Goal: Use online tool/utility

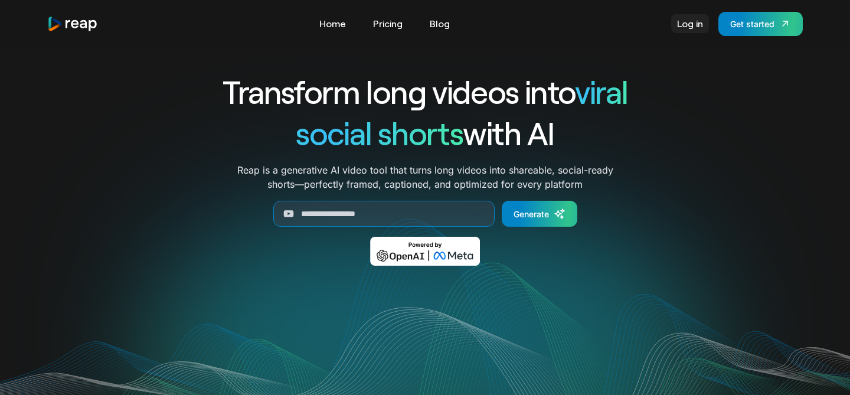
click at [684, 25] on link "Log in" at bounding box center [690, 23] width 38 height 19
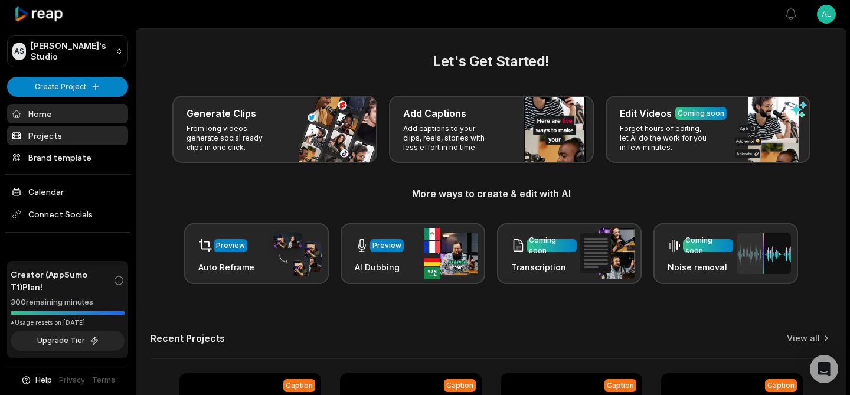
click at [48, 131] on link "Projects" at bounding box center [67, 135] width 121 height 19
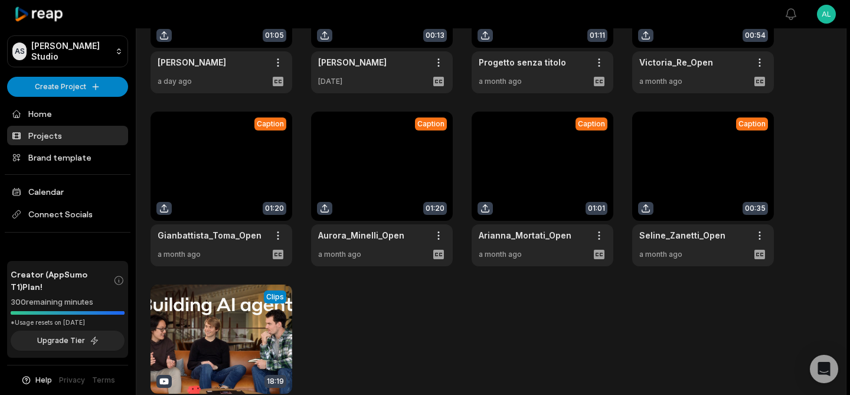
scroll to position [145, 0]
click at [224, 163] on link at bounding box center [222, 188] width 142 height 155
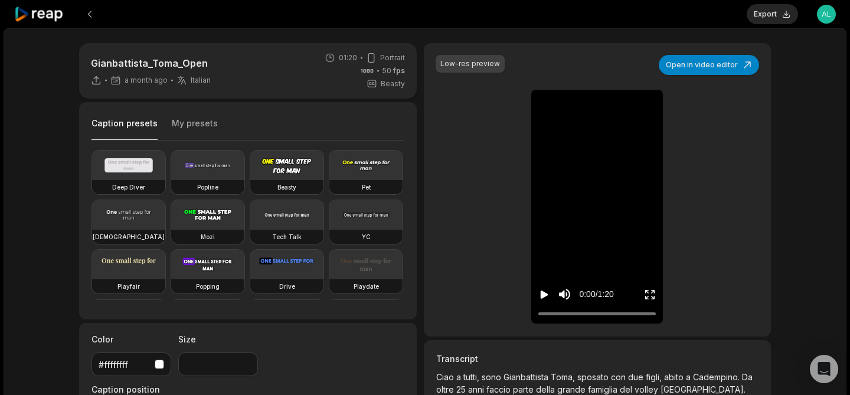
click at [649, 295] on icon "Enter Fullscreen" at bounding box center [650, 295] width 12 height 12
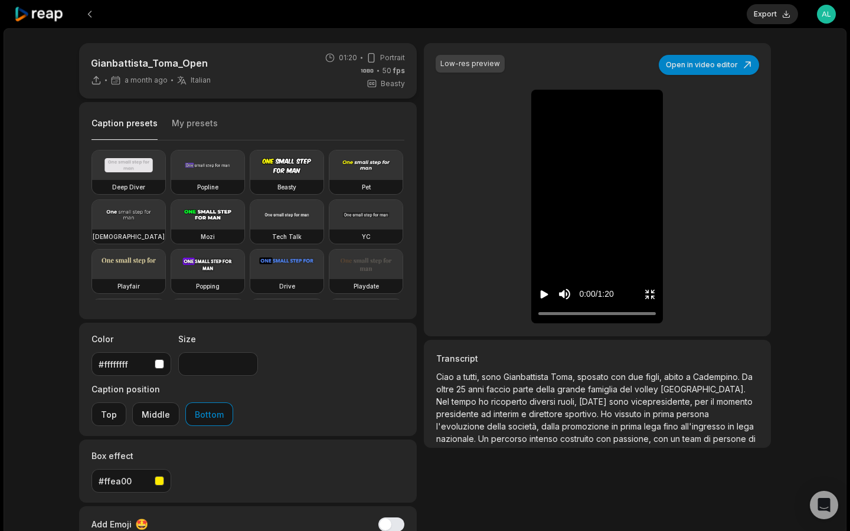
click at [541, 299] on icon "Play video" at bounding box center [545, 294] width 8 height 8
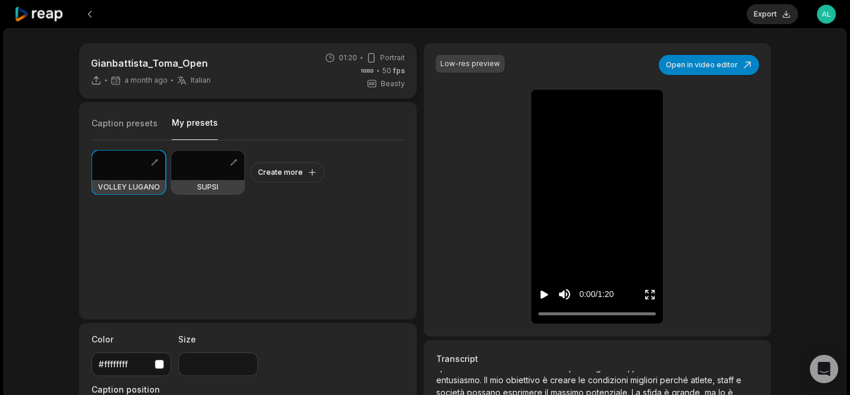
click at [195, 128] on button "My presets" at bounding box center [195, 128] width 46 height 23
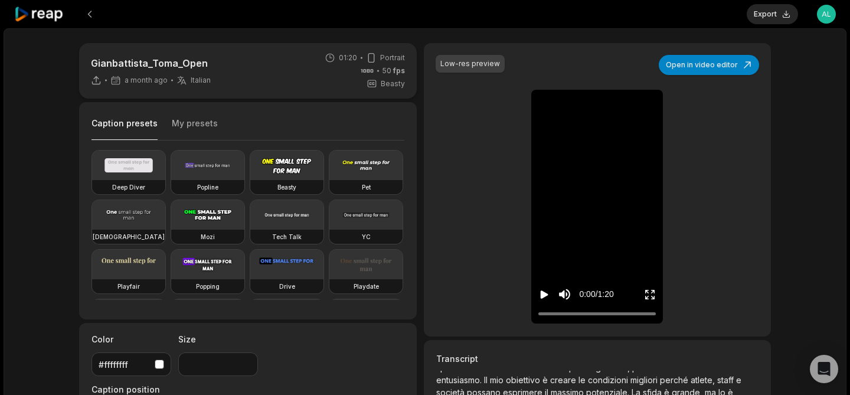
click at [140, 125] on button "Caption presets" at bounding box center [124, 128] width 66 height 23
